Goal: Book appointment/travel/reservation

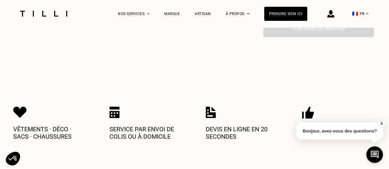
scroll to position [257, 0]
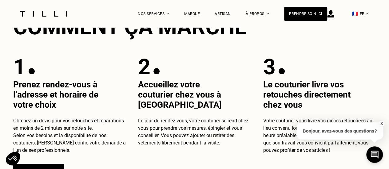
scroll to position [18, 0]
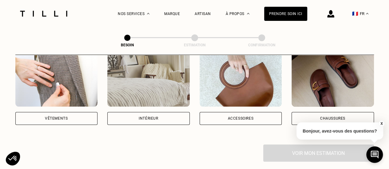
scroll to position [125, 0]
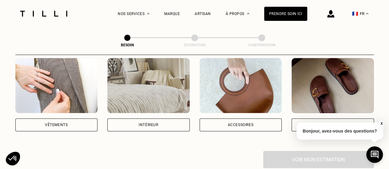
click at [175, 124] on div "Intérieur" at bounding box center [148, 125] width 82 height 13
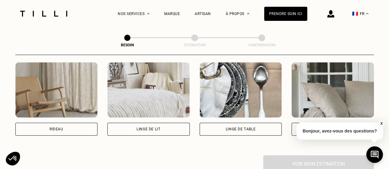
scroll to position [284, 0]
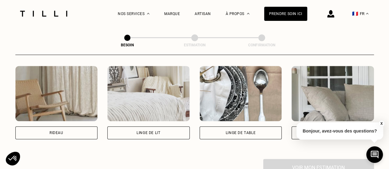
click at [58, 131] on div "Rideau" at bounding box center [56, 133] width 14 height 4
select select "FR"
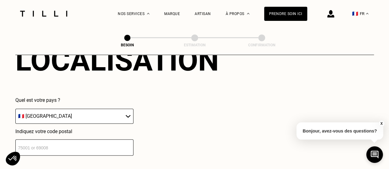
scroll to position [445, 0]
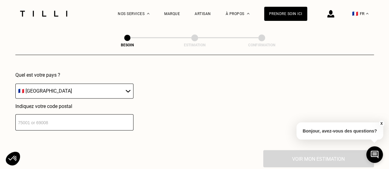
click at [121, 116] on input "number" at bounding box center [74, 122] width 118 height 16
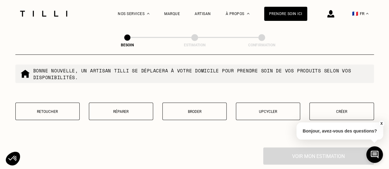
scroll to position [613, 0]
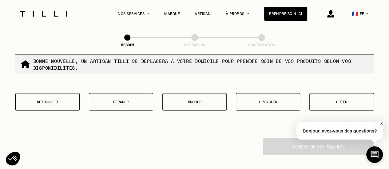
type input "75001"
click at [39, 100] on p "Retoucher" at bounding box center [47, 102] width 57 height 4
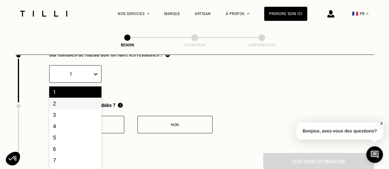
scroll to position [706, 0]
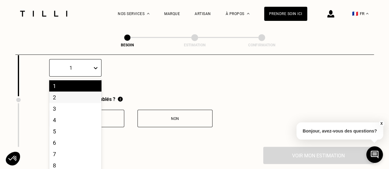
click at [92, 77] on div "20 results available. Use Up and Down to choose options, press Enter to select …" at bounding box center [75, 68] width 52 height 18
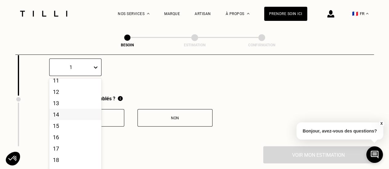
scroll to position [144, 0]
click at [69, 138] on div "18" at bounding box center [75, 141] width 52 height 11
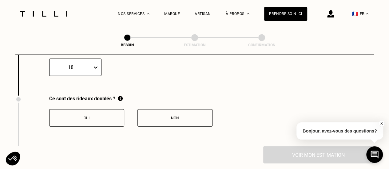
click at [153, 109] on button "Non" at bounding box center [174, 118] width 75 height 18
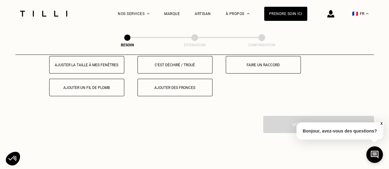
scroll to position [802, 0]
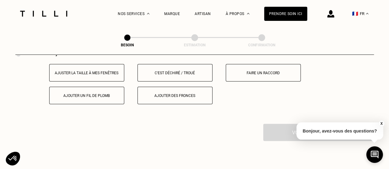
click at [107, 72] on button "Ajuster la taille à mes fenêtres" at bounding box center [86, 73] width 75 height 18
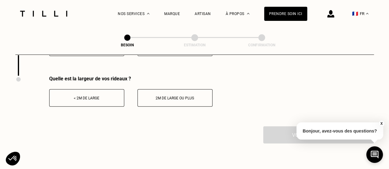
scroll to position [864, 0]
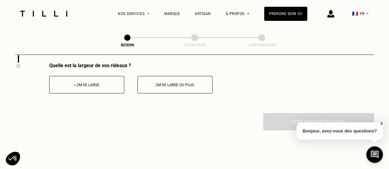
click at [109, 84] on button "< 2m de large" at bounding box center [86, 85] width 75 height 18
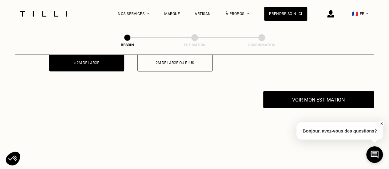
scroll to position [895, 0]
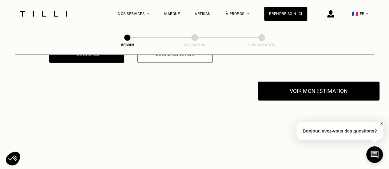
click at [285, 84] on button "Voir mon estimation" at bounding box center [319, 91] width 122 height 19
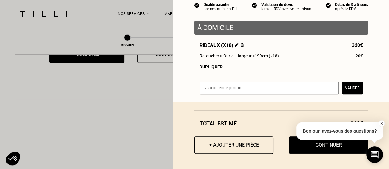
scroll to position [63, 0]
click at [302, 144] on div "X Bonjour, avez-vous des questions?" at bounding box center [339, 130] width 87 height 29
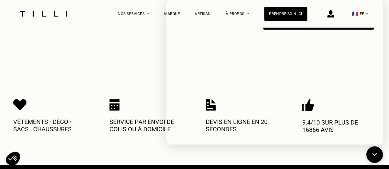
scroll to position [956, 0]
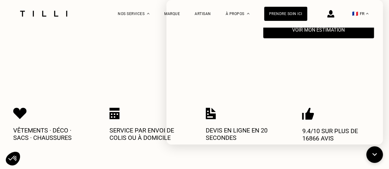
click at [152, 80] on div "Vêtements · Déco · Sacs · Chaussures Service par envoi de colis ou à domicile D…" at bounding box center [194, 124] width 363 height 99
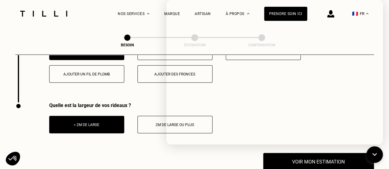
scroll to position [833, 0]
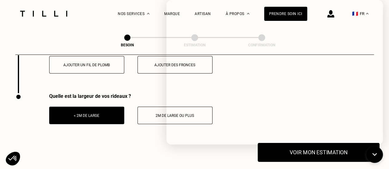
click at [297, 150] on button "Voir mon estimation" at bounding box center [319, 152] width 122 height 19
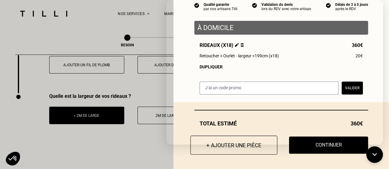
scroll to position [63, 0]
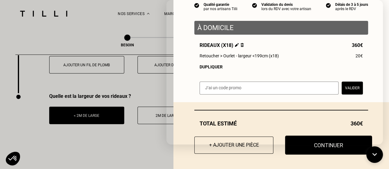
click at [300, 152] on button "Continuer" at bounding box center [328, 145] width 87 height 19
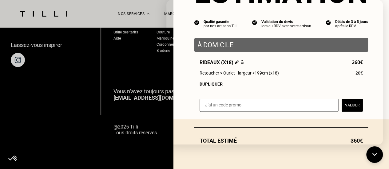
scroll to position [46, 0]
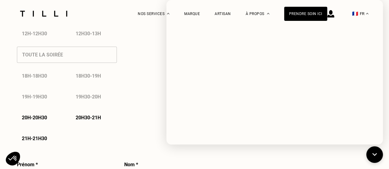
select select "FR"
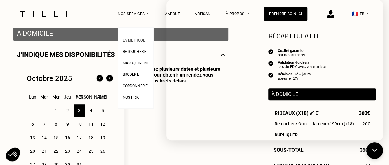
scroll to position [154, 0]
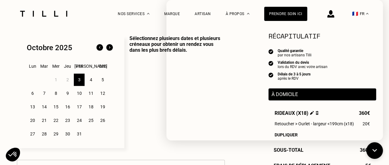
click at [45, 109] on div "14" at bounding box center [44, 106] width 11 height 12
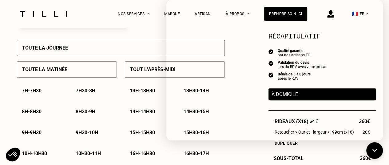
scroll to position [277, 0]
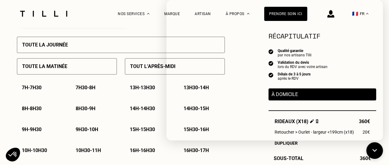
click at [305, 144] on div "Dupliquer" at bounding box center [321, 142] width 95 height 5
